Goal: Information Seeking & Learning: Learn about a topic

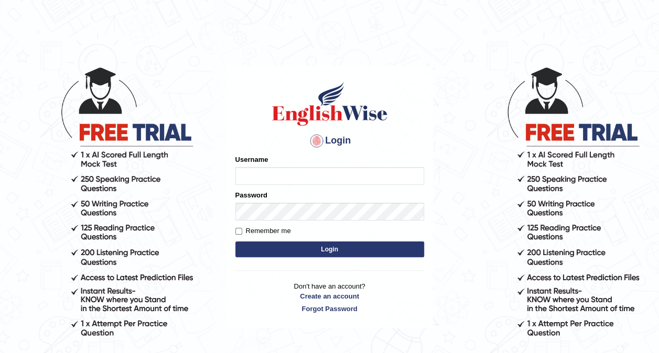
type input "shail123"
click at [288, 251] on button "Login" at bounding box center [329, 250] width 189 height 16
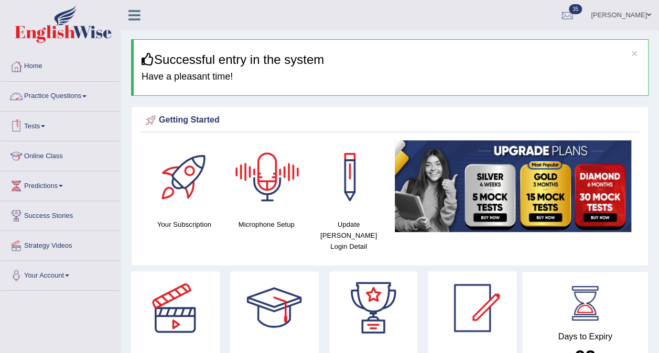
click at [37, 92] on link "Practice Questions" at bounding box center [61, 95] width 120 height 26
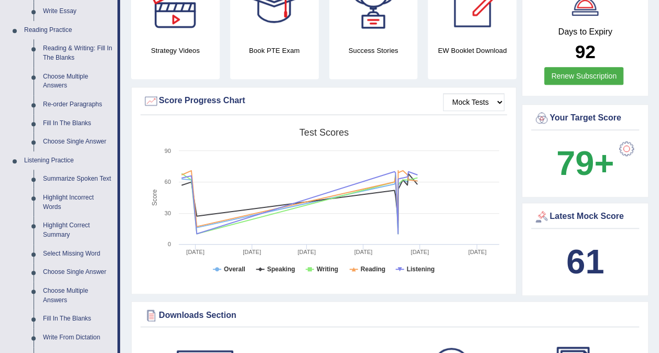
scroll to position [315, 0]
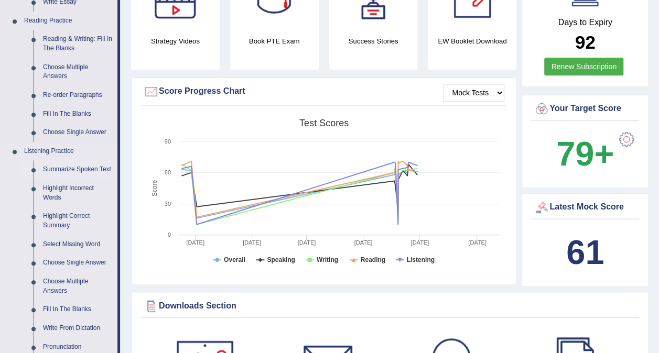
click at [62, 169] on link "Summarize Spoken Text" at bounding box center [77, 169] width 79 height 19
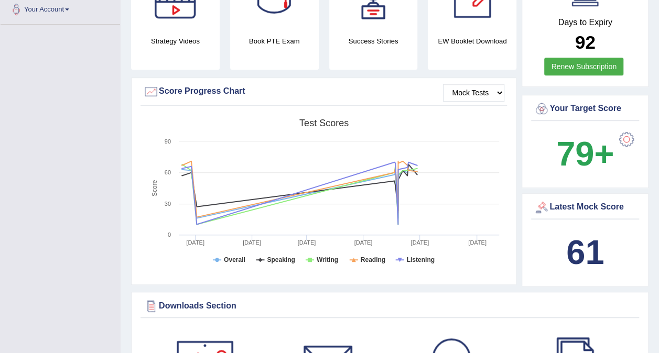
scroll to position [151, 0]
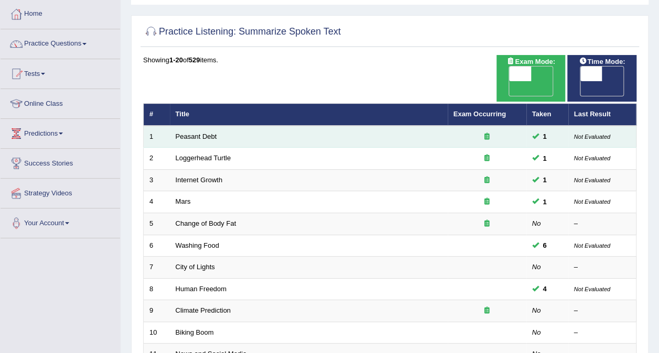
scroll to position [105, 0]
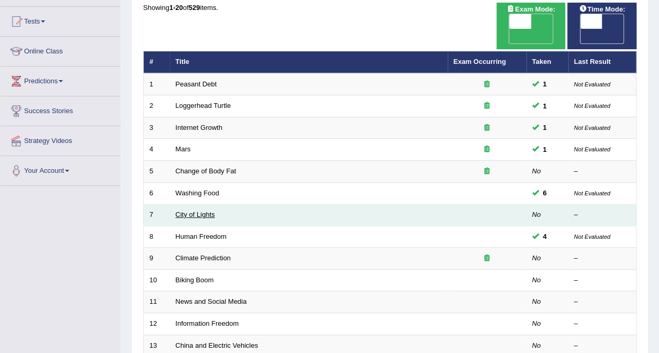
click at [188, 211] on link "City of Lights" at bounding box center [195, 215] width 39 height 8
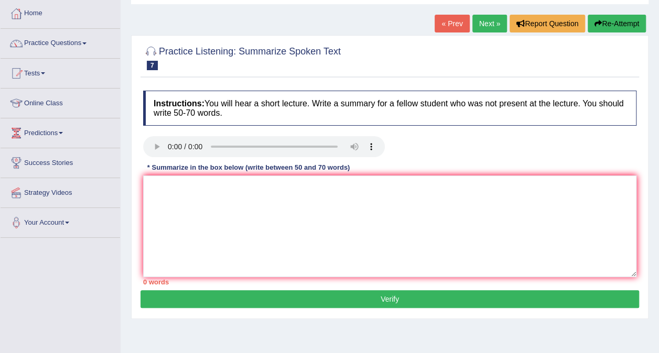
scroll to position [105, 0]
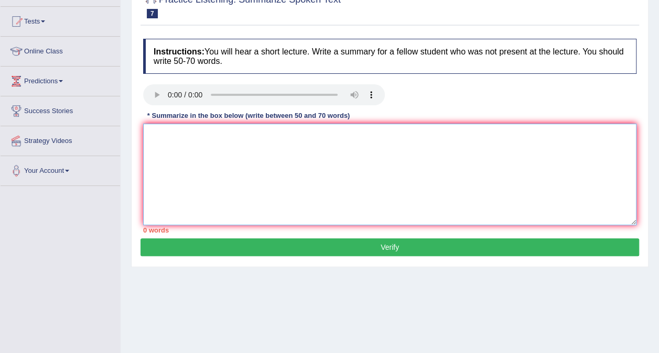
click at [248, 182] on textarea at bounding box center [389, 175] width 493 height 102
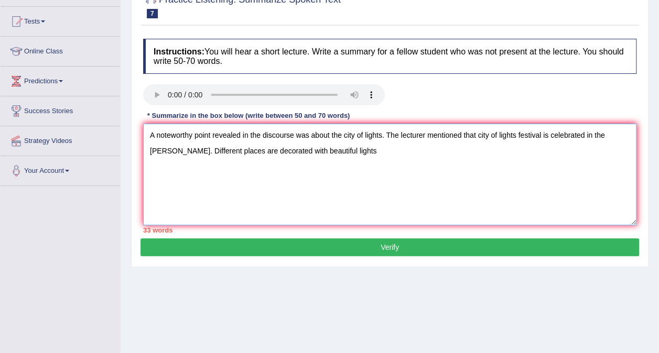
click at [228, 152] on textarea "A noteworthy point revealed in the discourse was about the city of lights. The …" at bounding box center [389, 175] width 493 height 102
click at [410, 151] on textarea "A noteworthy point revealed in the discourse was about the city of lights. The …" at bounding box center [389, 175] width 493 height 102
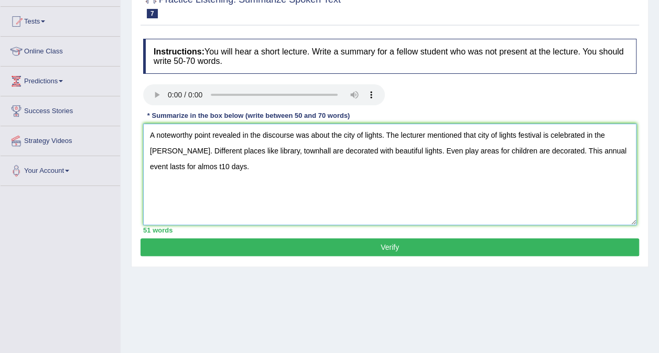
click at [182, 168] on textarea "A noteworthy point revealed in the discourse was about the city of lights. The …" at bounding box center [389, 175] width 493 height 102
click at [237, 172] on textarea "A noteworthy point revealed in the discourse was about the city of lights. The …" at bounding box center [389, 175] width 493 height 102
click at [235, 166] on textarea "A noteworthy point revealed in the discourse was about the city of lights. The …" at bounding box center [389, 175] width 493 height 102
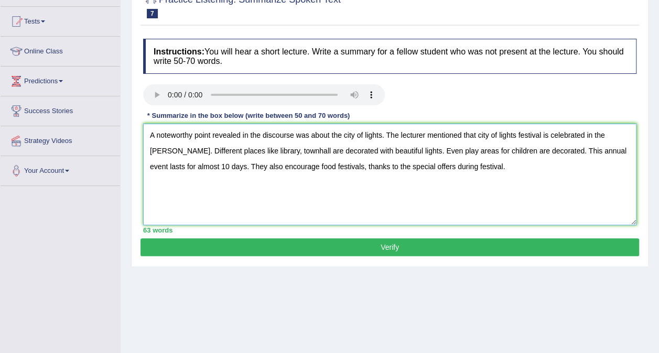
type textarea "A noteworthy point revealed in the discourse was about the city of lights. The …"
click at [402, 243] on button "Verify" at bounding box center [389, 248] width 499 height 18
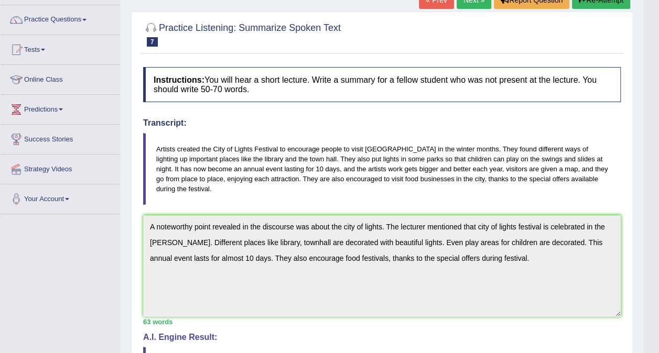
scroll to position [0, 0]
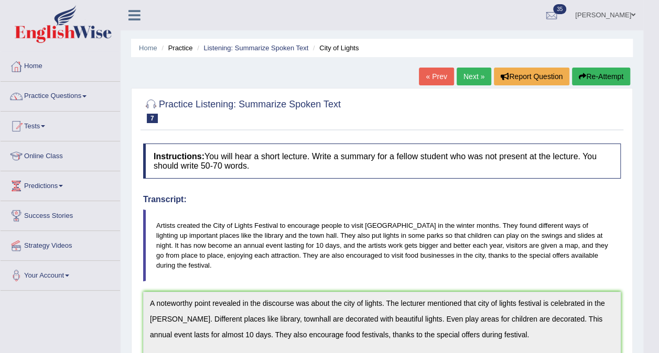
click at [595, 80] on button "Re-Attempt" at bounding box center [601, 77] width 58 height 18
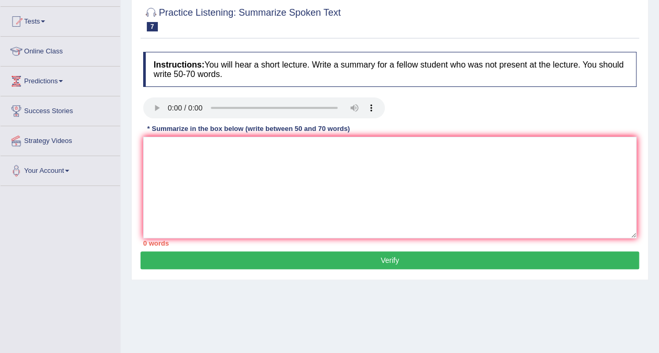
click at [307, 180] on textarea at bounding box center [389, 188] width 493 height 102
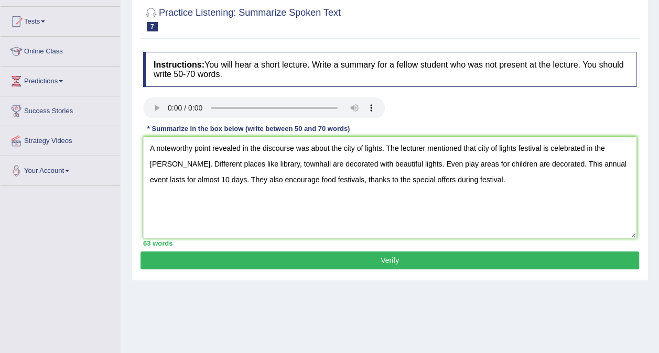
click at [282, 164] on textarea "A noteworthy point revealed in the discourse was about the city of lights. The …" at bounding box center [389, 188] width 493 height 102
type textarea "A noteworthy point revealed in the discourse was about the city of lights. The …"
click at [316, 252] on button "Verify" at bounding box center [389, 261] width 499 height 18
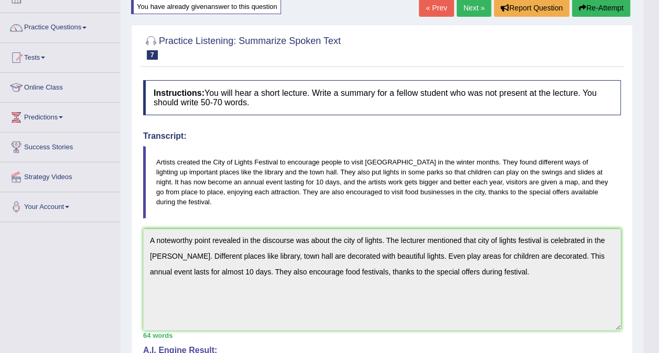
scroll to position [52, 0]
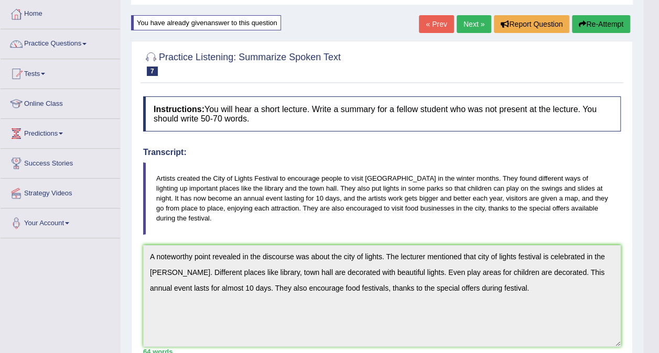
click at [471, 24] on link "Next »" at bounding box center [474, 24] width 35 height 18
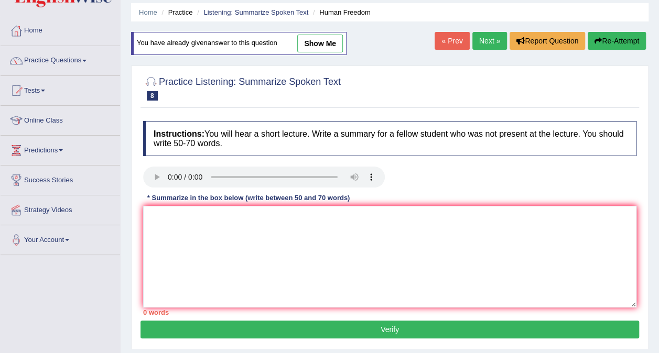
scroll to position [52, 0]
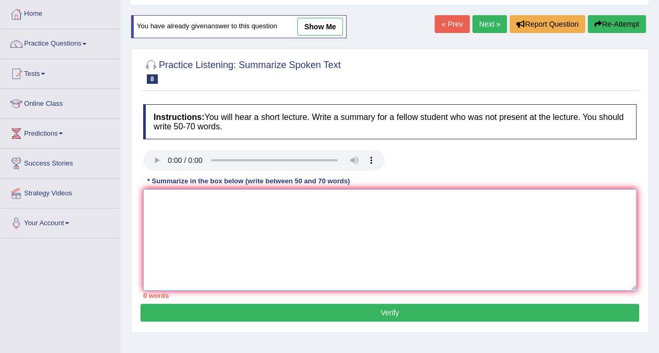
click at [266, 251] on textarea at bounding box center [389, 240] width 493 height 102
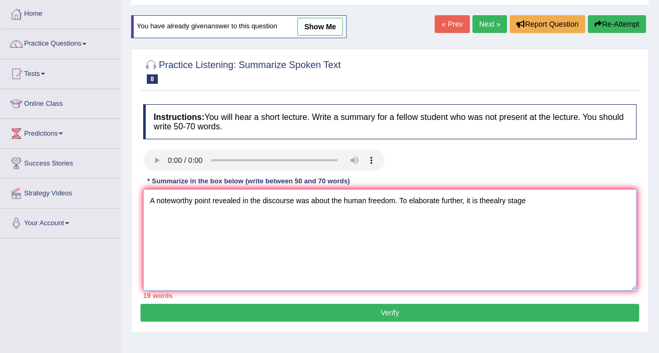
click at [487, 199] on textarea "A noteworthy point revealed in the discourse was about the human freedom. To el…" at bounding box center [389, 240] width 493 height 102
click at [553, 201] on textarea "A noteworthy point revealed in the discourse was about the human freedom. To el…" at bounding box center [389, 240] width 493 height 102
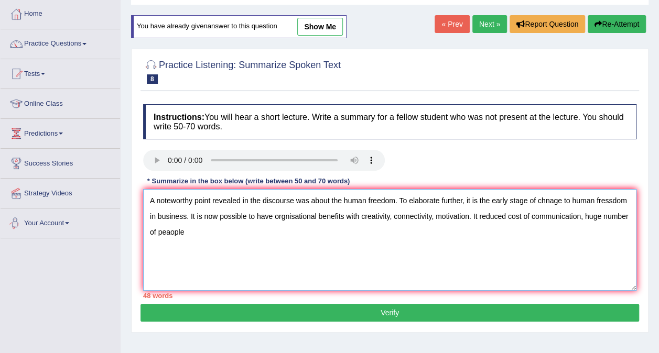
click at [197, 234] on textarea "A noteworthy point revealed in the discourse was about the human freedom. To el…" at bounding box center [389, 240] width 493 height 102
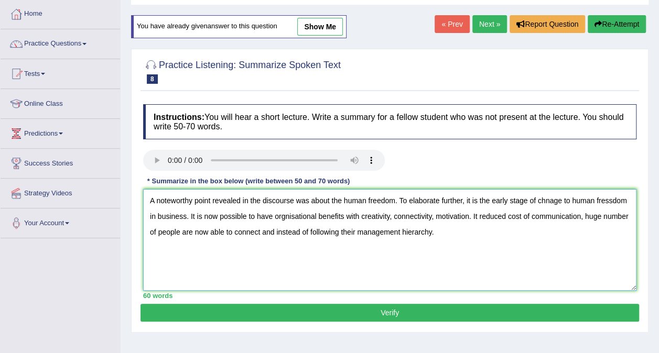
click at [548, 198] on textarea "A noteworthy point revealed in the discourse was about the human freedom. To el…" at bounding box center [389, 240] width 493 height 102
click at [608, 197] on textarea "A noteworthy point revealed in the discourse was about the human freedom. To el…" at bounding box center [389, 240] width 493 height 102
click at [295, 217] on textarea "A noteworthy point revealed in the discourse was about the human freedom. To el…" at bounding box center [389, 240] width 493 height 102
click at [343, 221] on textarea "A noteworthy point revealed in the discourse was about the human freedom. To el…" at bounding box center [389, 240] width 493 height 102
click at [296, 233] on textarea "A noteworthy point revealed in the discourse was about the human freedom. To el…" at bounding box center [389, 240] width 493 height 102
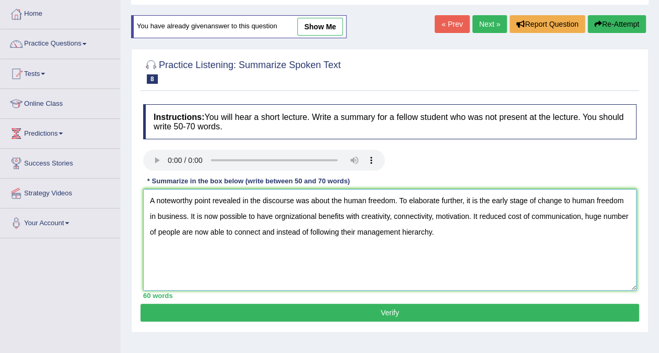
click at [296, 233] on textarea "A noteworthy point revealed in the discourse was about the human freedom. To el…" at bounding box center [389, 240] width 493 height 102
type textarea "A noteworthy point revealed in the discourse was about the human freedom. To el…"
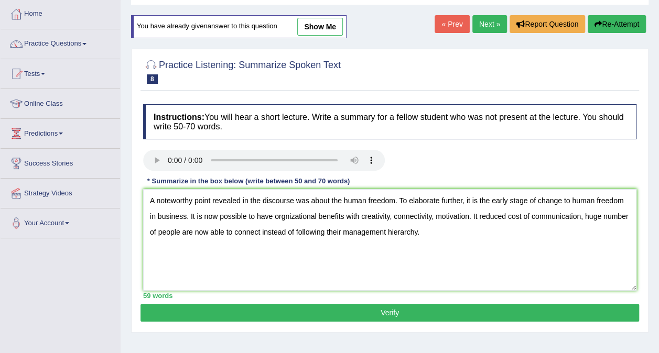
click at [341, 318] on button "Verify" at bounding box center [389, 313] width 499 height 18
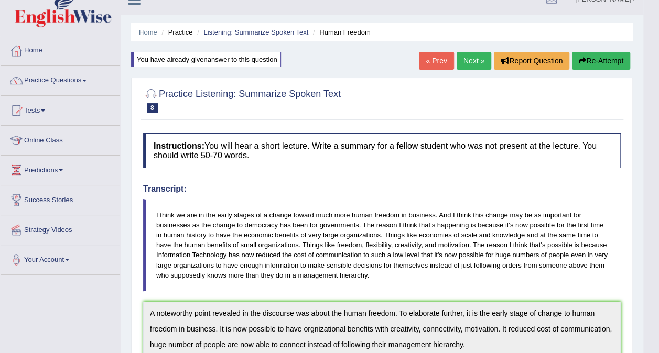
scroll to position [0, 0]
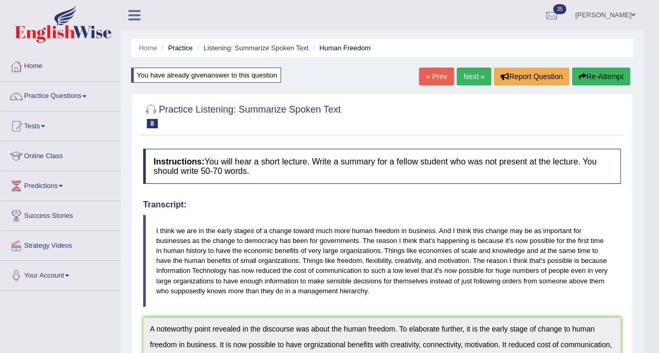
click at [468, 73] on link "Next »" at bounding box center [474, 77] width 35 height 18
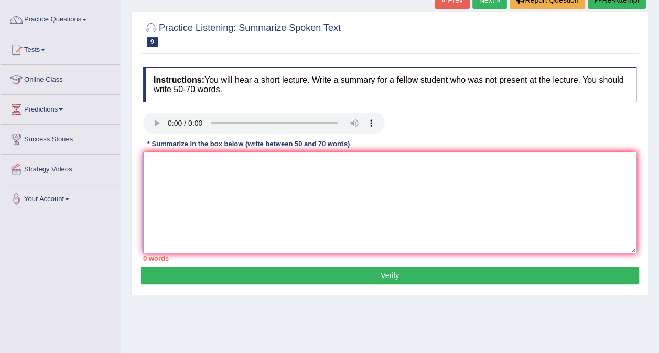
click at [302, 220] on textarea at bounding box center [389, 203] width 493 height 102
drag, startPoint x: 302, startPoint y: 220, endPoint x: 321, endPoint y: 353, distance: 134.0
click at [312, 293] on div "Practice Listening: Summarize Spoken Text 9 Climate Prediction Instructions: Yo…" at bounding box center [389, 154] width 517 height 284
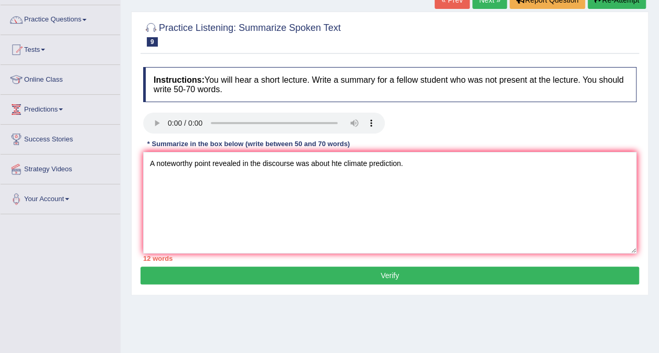
click at [401, 148] on div "Instructions: You will hear a short lecture. Write a summary for a fellow stude…" at bounding box center [389, 164] width 499 height 205
click at [421, 174] on textarea "A noteworthy point revealed in the discourse was about hte climate prediction." at bounding box center [389, 203] width 493 height 102
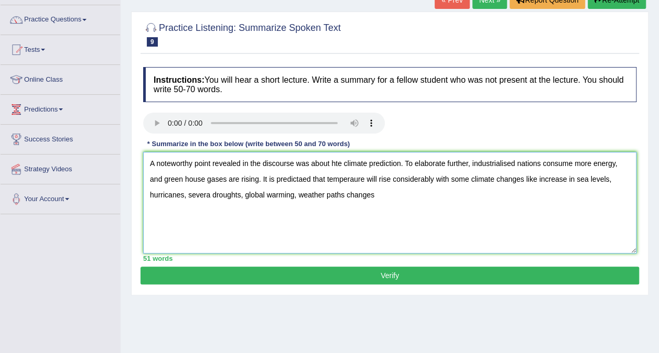
click at [297, 191] on textarea "A noteworthy point revealed in the discourse was about hte climate prediction. …" at bounding box center [389, 203] width 493 height 102
click at [368, 195] on textarea "A noteworthy point revealed in the discourse was about hte climate prediction. …" at bounding box center [389, 203] width 493 height 102
click at [426, 193] on textarea "A noteworthy point revealed in the discourse was about hte climate prediction. …" at bounding box center [389, 203] width 493 height 102
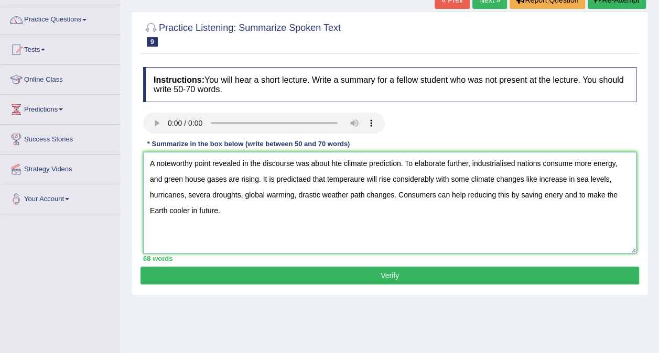
click at [335, 163] on textarea "A noteworthy point revealed in the discourse was about hte climate prediction. …" at bounding box center [389, 203] width 493 height 102
click at [505, 167] on textarea "A noteworthy point revealed in the discourse was about the climate prediction. …" at bounding box center [389, 203] width 493 height 102
click at [208, 197] on textarea "A noteworthy point revealed in the discourse was about the climate prediction. …" at bounding box center [389, 203] width 493 height 102
type textarea "A noteworthy point revealed in the discourse was about the climate prediction. …"
click at [432, 274] on button "Verify" at bounding box center [389, 276] width 499 height 18
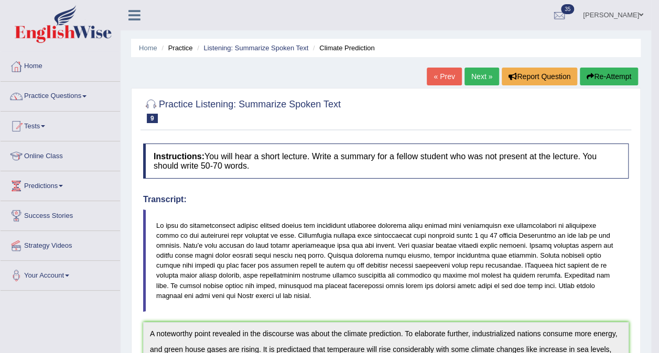
click at [435, 257] on blockquote at bounding box center [385, 261] width 485 height 102
click at [601, 79] on button "Re-Attempt" at bounding box center [609, 77] width 58 height 18
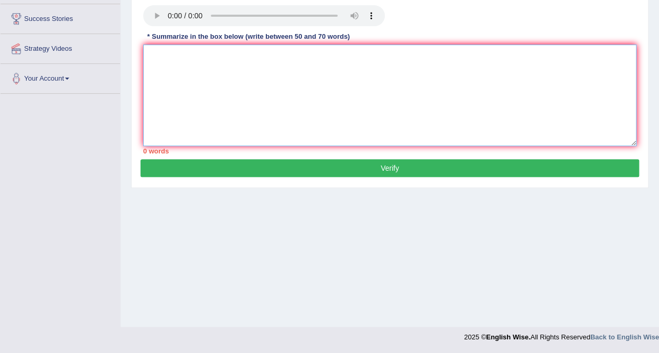
click at [215, 127] on textarea at bounding box center [389, 96] width 493 height 102
paste textarea "A noteworthy point revealed in the discourse was about the climate prediction. …"
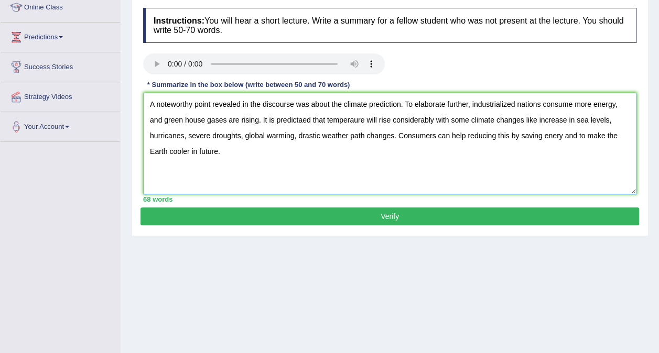
scroll to position [146, 0]
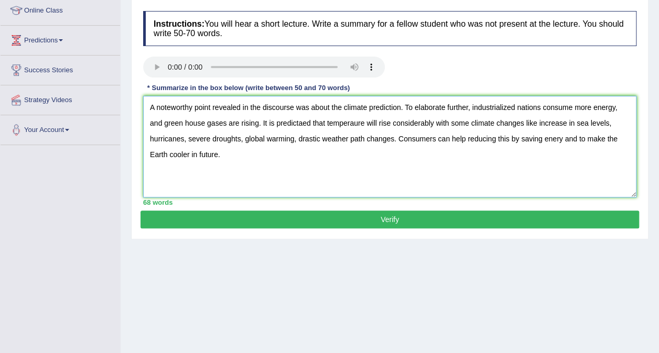
click at [492, 139] on textarea "A noteworthy point revealed in the discourse was about the climate prediction. …" at bounding box center [389, 147] width 493 height 102
click at [302, 124] on textarea "A noteworthy point revealed in the discourse was about the climate prediction. …" at bounding box center [389, 147] width 493 height 102
click at [347, 119] on textarea "A noteworthy point revealed in the discourse was about the climate prediction. …" at bounding box center [389, 147] width 493 height 102
click at [548, 139] on textarea "A noteworthy point revealed in the discourse was about the climate prediction. …" at bounding box center [389, 147] width 493 height 102
type textarea "A noteworthy point revealed in the discourse was about the climate prediction. …"
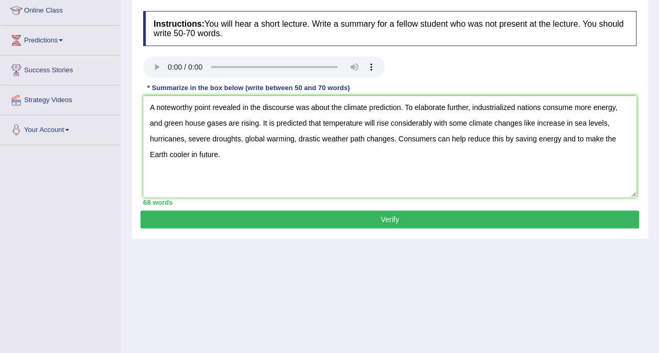
click at [543, 222] on button "Verify" at bounding box center [389, 220] width 499 height 18
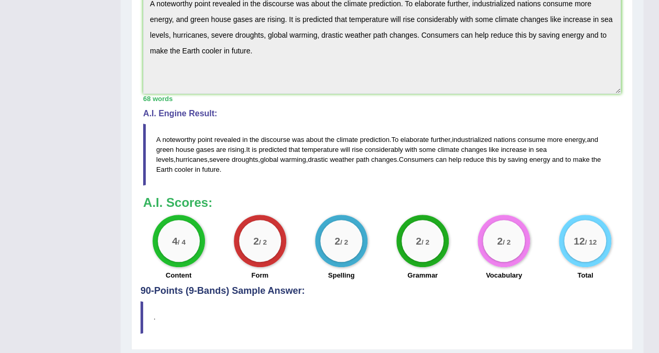
scroll to position [364, 0]
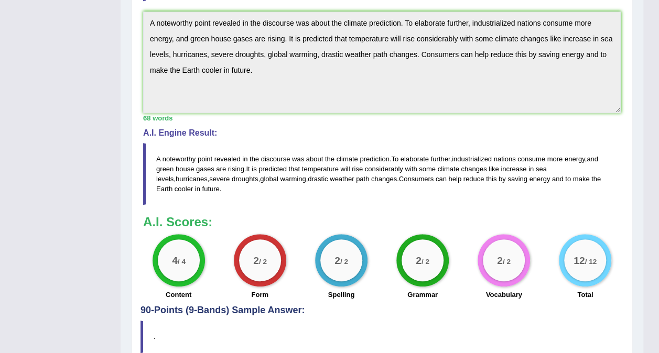
scroll to position [0, 0]
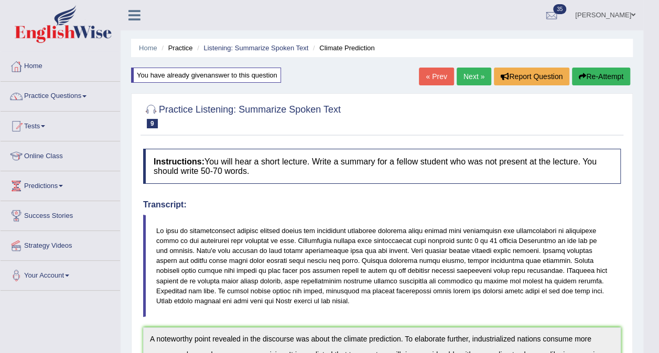
click at [86, 96] on span at bounding box center [84, 96] width 4 height 2
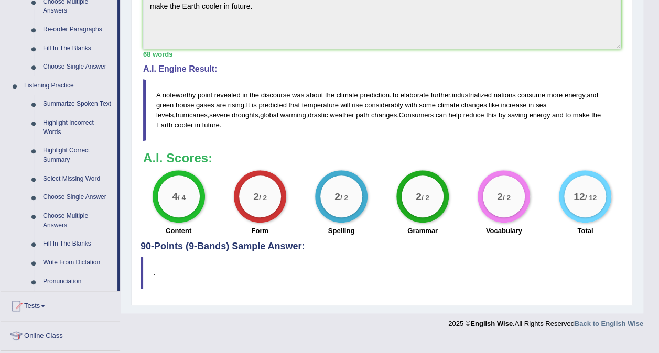
scroll to position [381, 0]
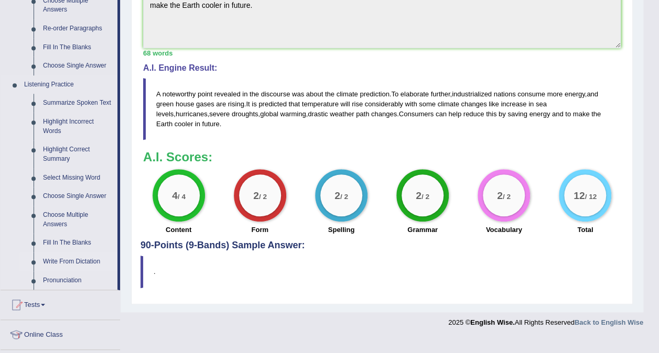
click at [67, 264] on link "Write From Dictation" at bounding box center [77, 262] width 79 height 19
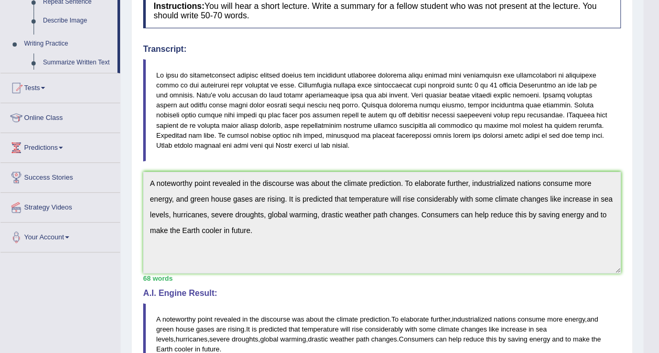
scroll to position [261, 0]
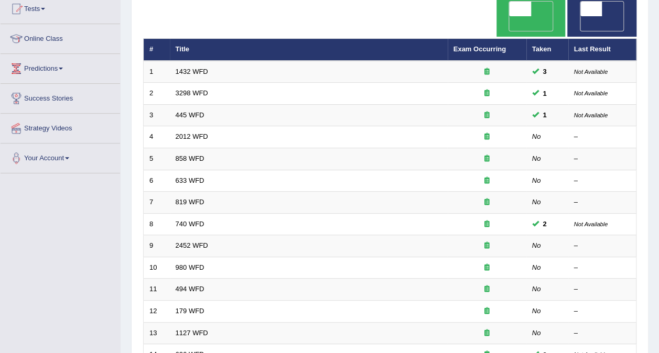
scroll to position [115, 0]
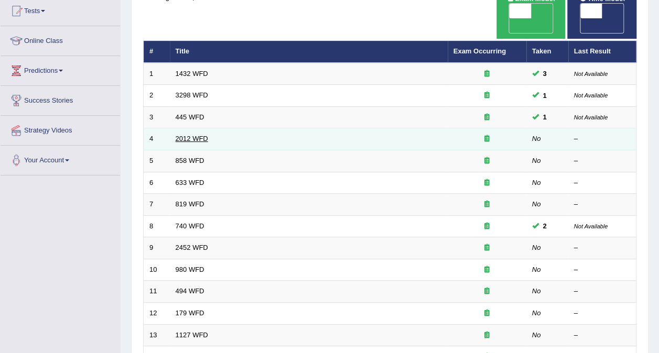
click at [188, 135] on link "2012 WFD" at bounding box center [192, 139] width 33 height 8
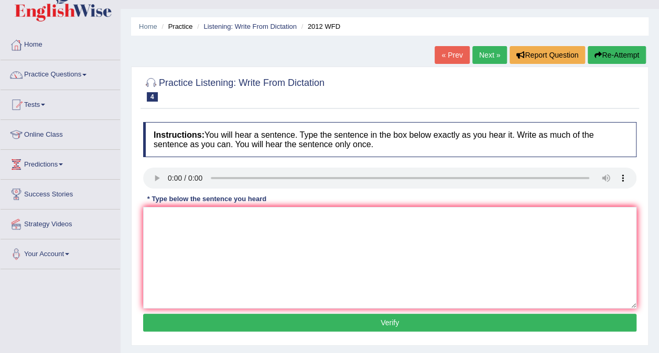
scroll to position [23, 0]
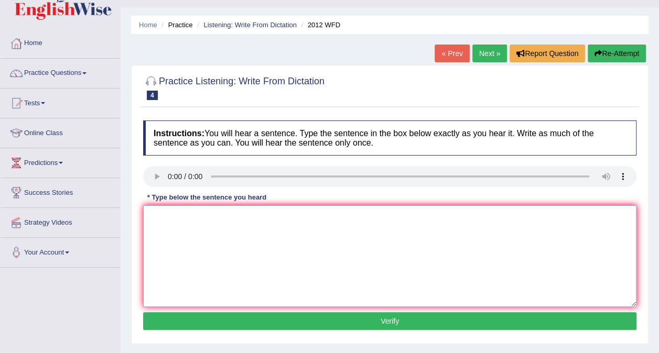
click at [297, 265] on textarea at bounding box center [389, 256] width 493 height 102
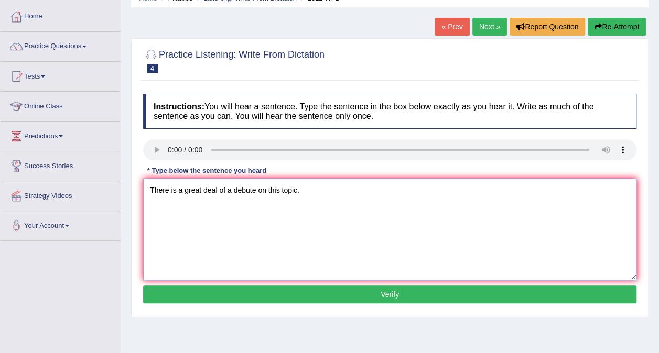
scroll to position [50, 0]
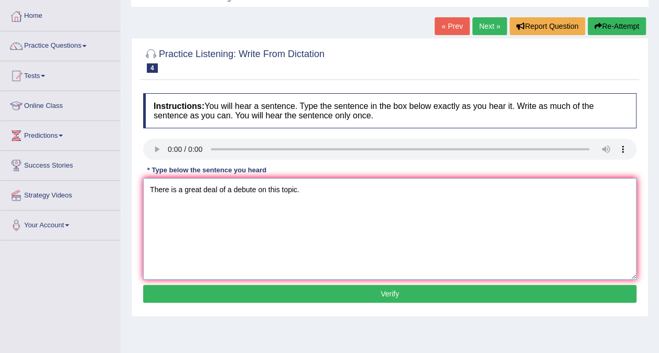
click at [257, 189] on textarea "There is a great deal of a debute on this topic." at bounding box center [389, 229] width 493 height 102
type textarea "There is a great deal of a debute debate on this topic."
click at [320, 295] on button "Verify" at bounding box center [389, 294] width 493 height 18
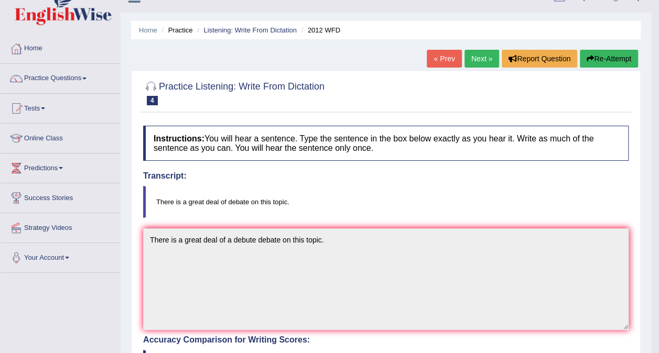
scroll to position [0, 0]
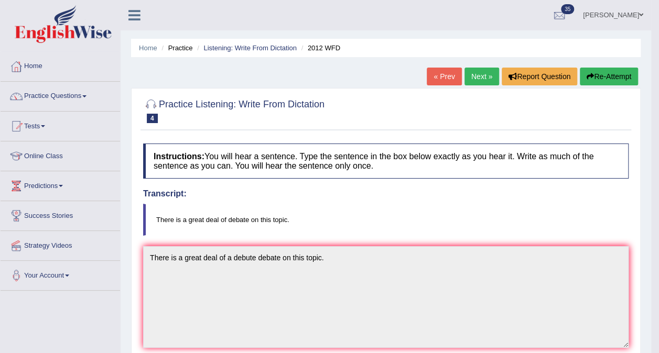
click at [481, 78] on link "Next »" at bounding box center [481, 77] width 35 height 18
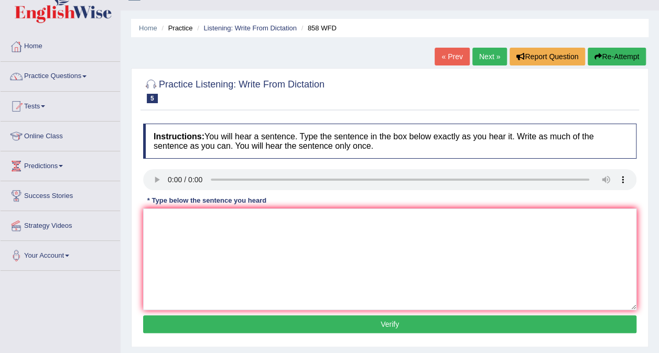
scroll to position [22, 0]
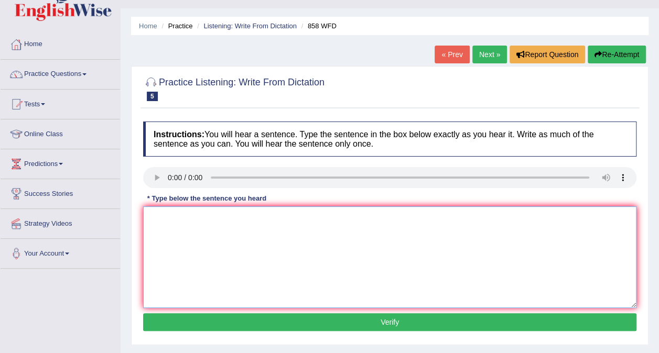
click at [405, 246] on textarea at bounding box center [389, 258] width 493 height 102
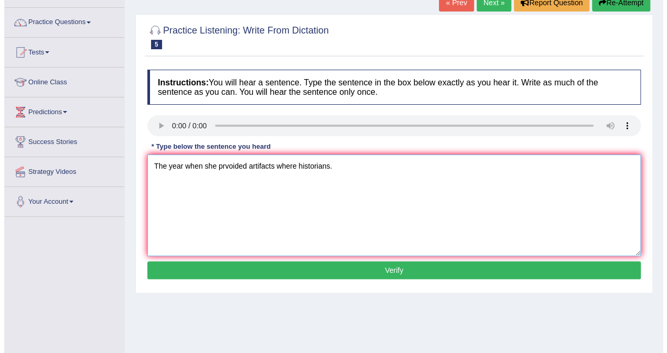
scroll to position [84, 0]
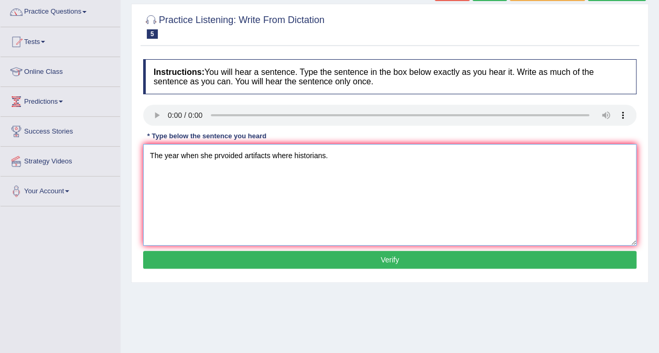
type textarea "The year when she prvoided artifacts where historians."
click at [399, 265] on button "Verify" at bounding box center [389, 260] width 493 height 18
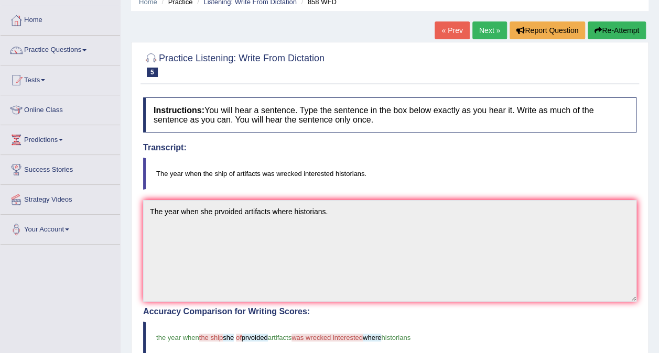
scroll to position [46, 0]
click at [486, 34] on link "Next »" at bounding box center [489, 31] width 35 height 18
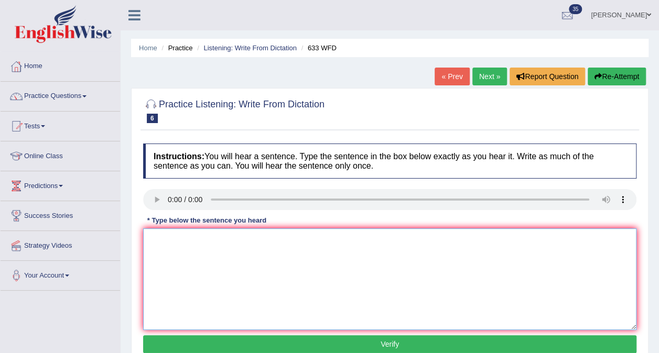
click at [223, 258] on textarea at bounding box center [389, 280] width 493 height 102
click at [268, 241] on textarea "Research shows that the exercising makes us feel better." at bounding box center [389, 280] width 493 height 102
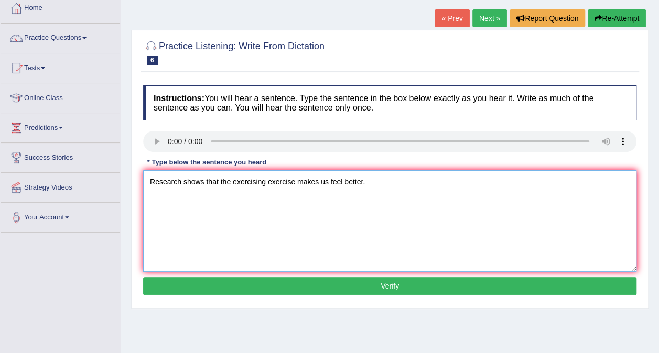
scroll to position [60, 0]
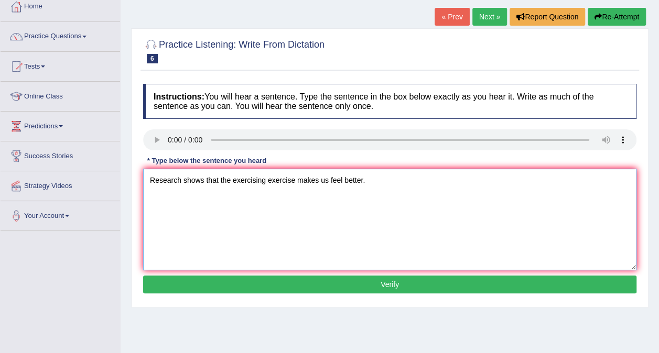
click at [397, 199] on textarea "Research shows that the exercising exercise makes us feel better." at bounding box center [389, 220] width 493 height 102
type textarea "Research shows that the exercising exercise makes us feel better."
click at [353, 293] on div "Instructions: You will hear a sentence. Type the sentence in the box below exac…" at bounding box center [389, 190] width 499 height 223
click at [362, 277] on button "Verify" at bounding box center [389, 285] width 493 height 18
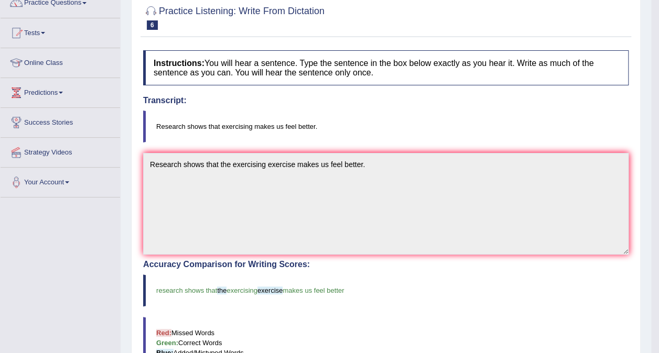
scroll to position [0, 0]
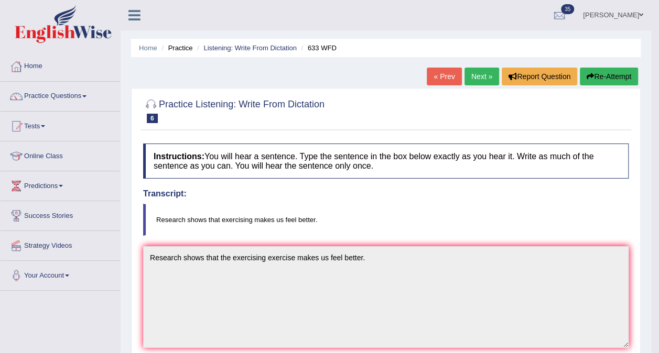
click at [470, 77] on link "Next »" at bounding box center [481, 77] width 35 height 18
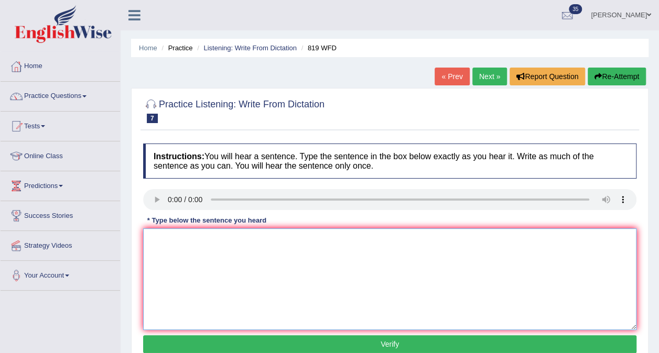
click at [311, 283] on textarea at bounding box center [389, 280] width 493 height 102
click at [166, 239] on textarea "Plans are able to continue to grow throughtout their lives." at bounding box center [389, 280] width 493 height 102
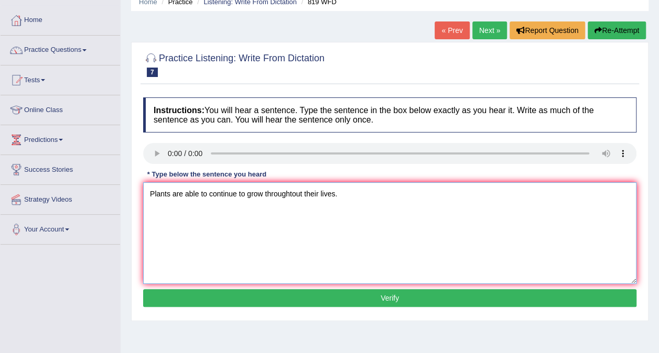
scroll to position [50, 0]
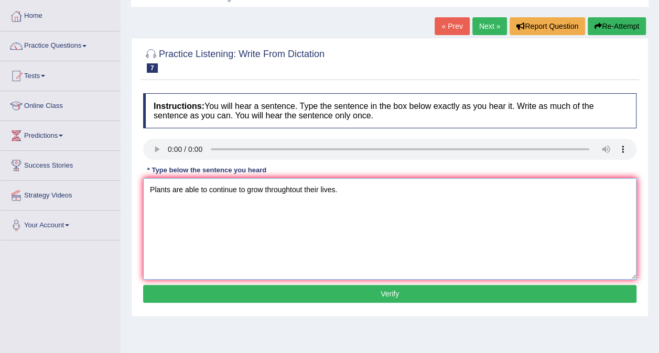
type textarea "Plants are able to continue to grow throughtout their lives."
click at [375, 299] on button "Verify" at bounding box center [389, 294] width 493 height 18
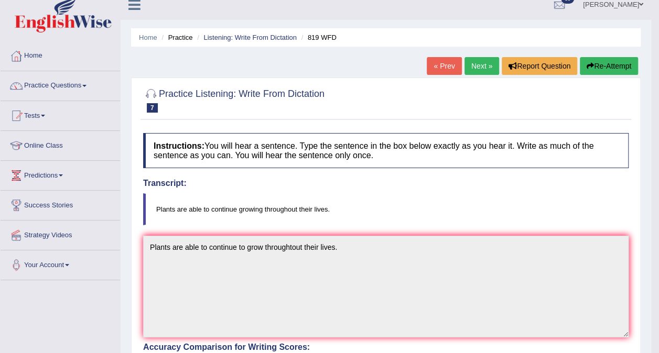
scroll to position [0, 0]
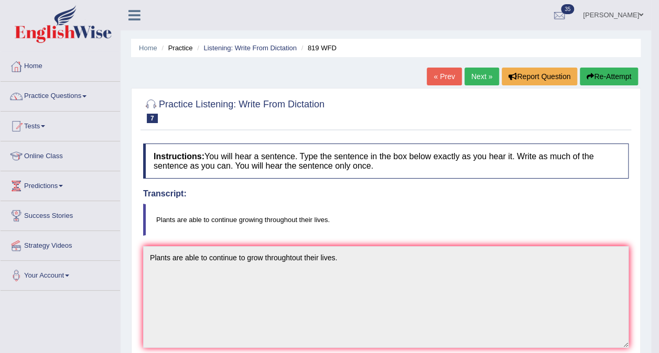
click at [475, 79] on link "Next »" at bounding box center [481, 77] width 35 height 18
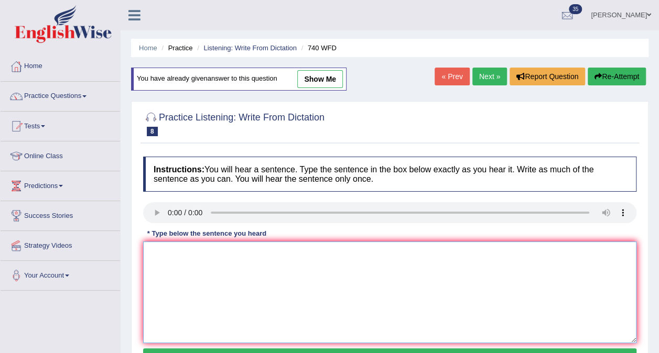
click at [317, 287] on textarea at bounding box center [389, 293] width 493 height 102
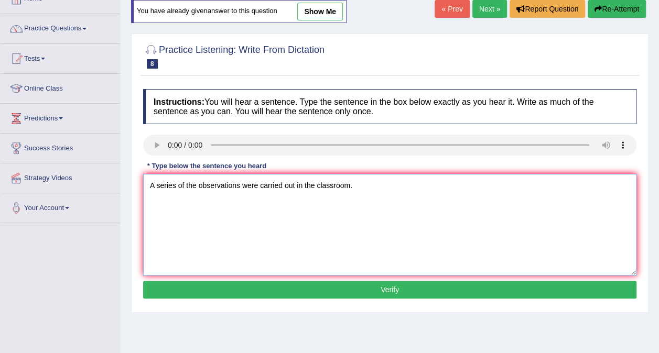
scroll to position [70, 0]
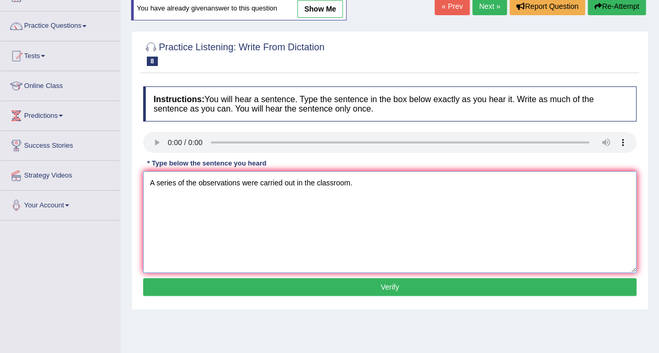
type textarea "A series of the observations were carried out in the classroom."
click at [369, 285] on button "Verify" at bounding box center [389, 287] width 493 height 18
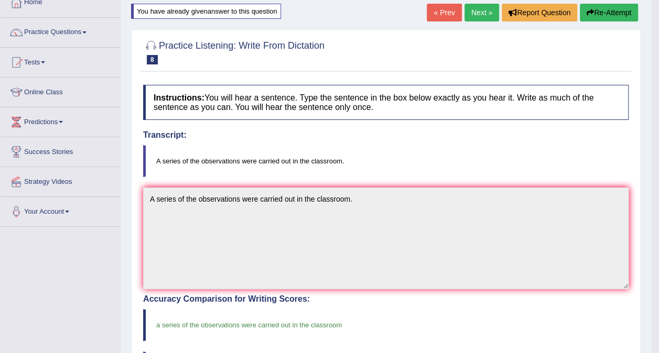
scroll to position [0, 0]
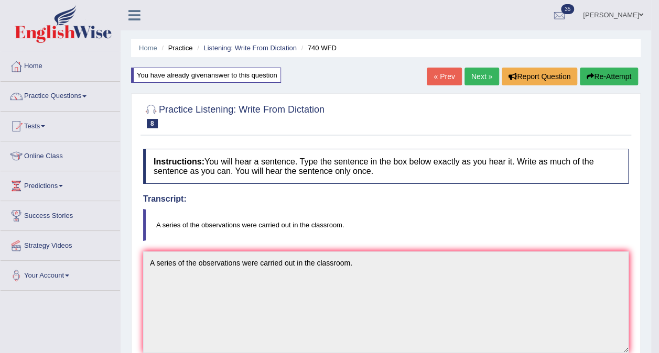
click at [477, 83] on link "Next »" at bounding box center [481, 77] width 35 height 18
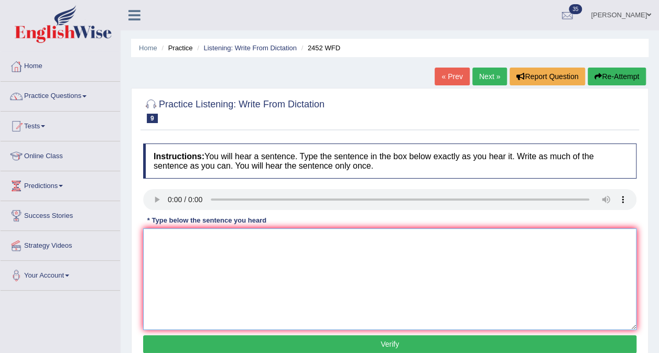
click at [262, 282] on textarea at bounding box center [389, 280] width 493 height 102
click at [245, 239] on textarea "It is a debate about the value if the knowledge." at bounding box center [389, 280] width 493 height 102
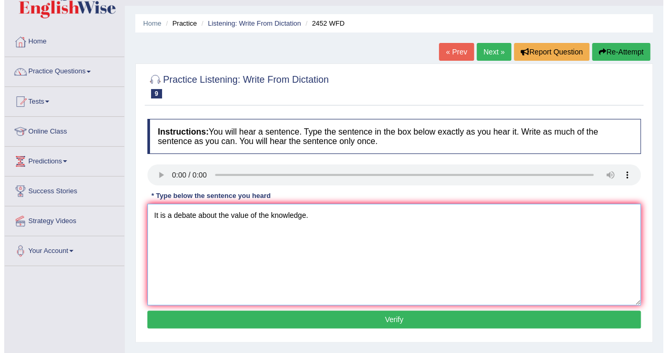
scroll to position [50, 0]
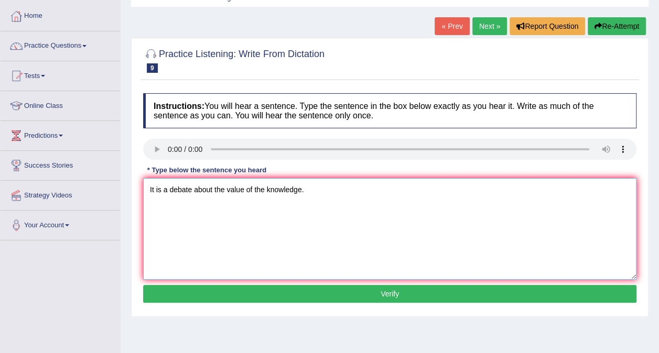
type textarea "It is a debate about the value of the knowledge."
click at [420, 288] on button "Verify" at bounding box center [389, 294] width 493 height 18
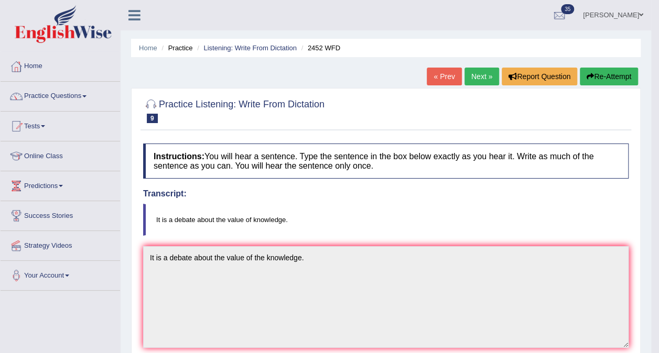
scroll to position [0, 0]
click at [481, 75] on link "Next »" at bounding box center [481, 77] width 35 height 18
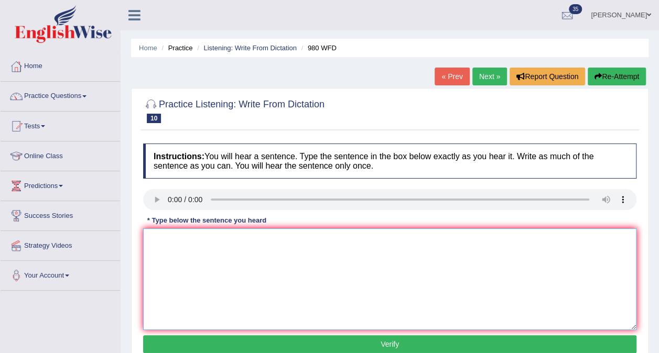
click at [383, 252] on textarea at bounding box center [389, 280] width 493 height 102
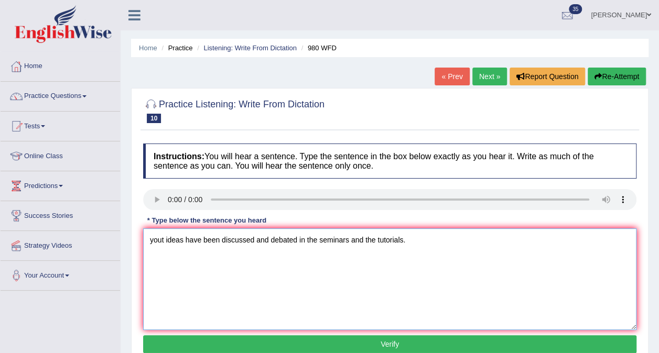
click at [153, 243] on textarea "yout ideas have been discussed and debated in the seminars and the tutorials." at bounding box center [389, 280] width 493 height 102
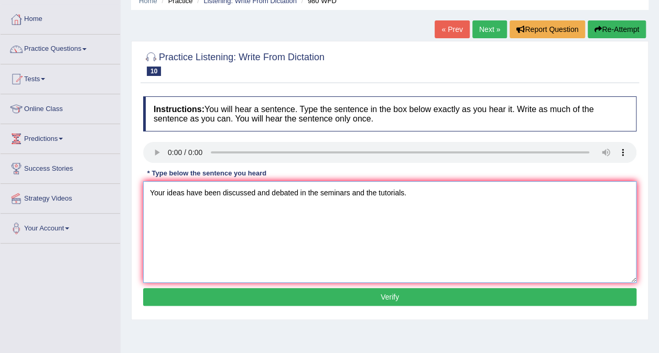
scroll to position [48, 0]
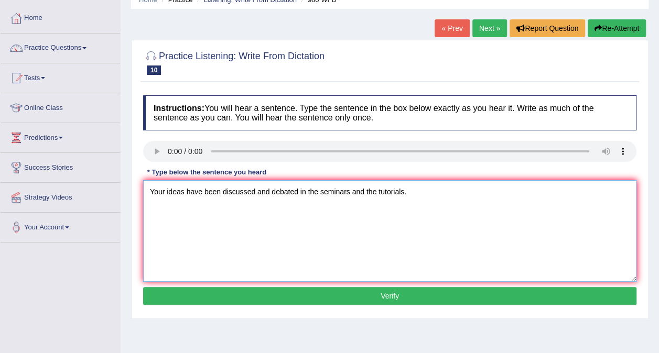
type textarea "Your ideas have been discussed and debated in the seminars and the tutorials."
click at [266, 300] on button "Verify" at bounding box center [389, 296] width 493 height 18
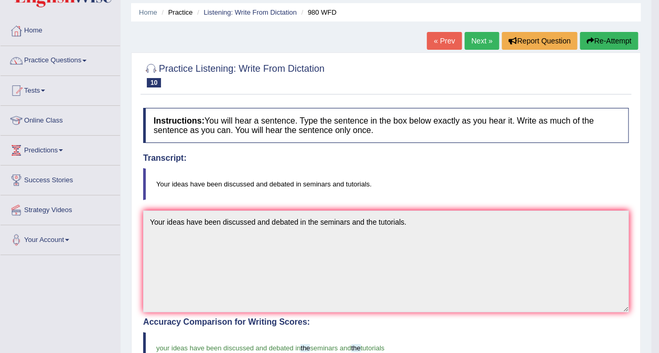
scroll to position [35, 0]
click at [482, 44] on link "Next »" at bounding box center [481, 42] width 35 height 18
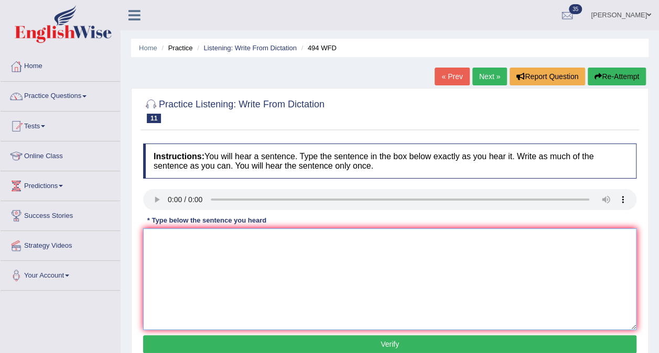
click at [215, 284] on textarea at bounding box center [389, 280] width 493 height 102
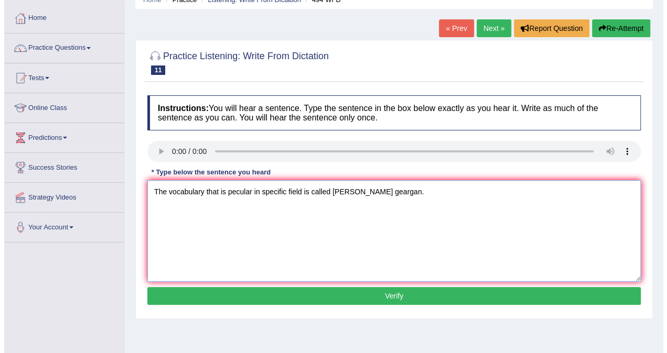
scroll to position [49, 0]
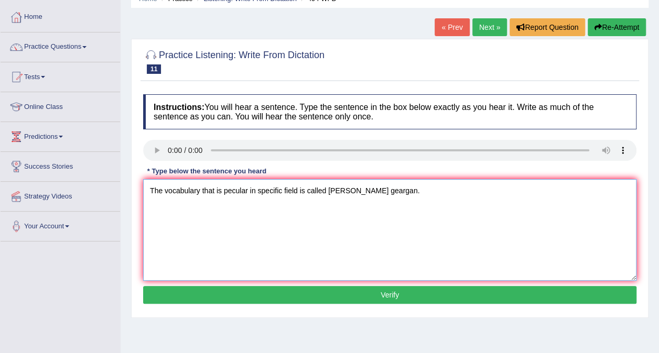
type textarea "The vocabulary that is pecular in specific field is called [PERSON_NAME] gearga…"
click at [211, 301] on button "Verify" at bounding box center [389, 295] width 493 height 18
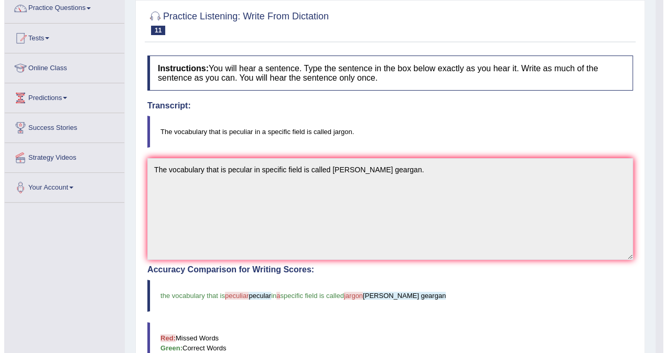
scroll to position [89, 0]
